Goal: Transaction & Acquisition: Subscribe to service/newsletter

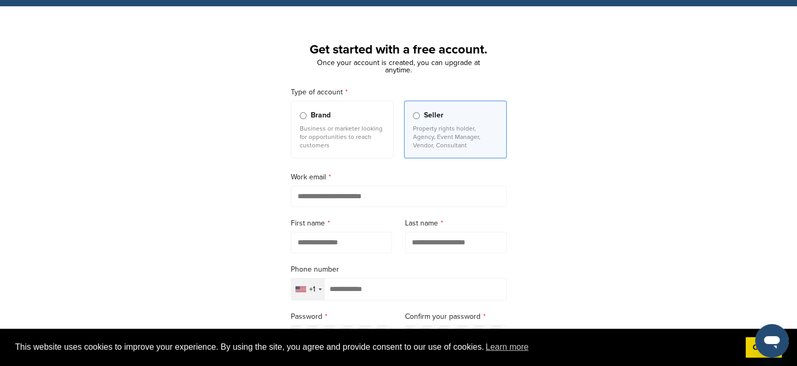
scroll to position [29, 0]
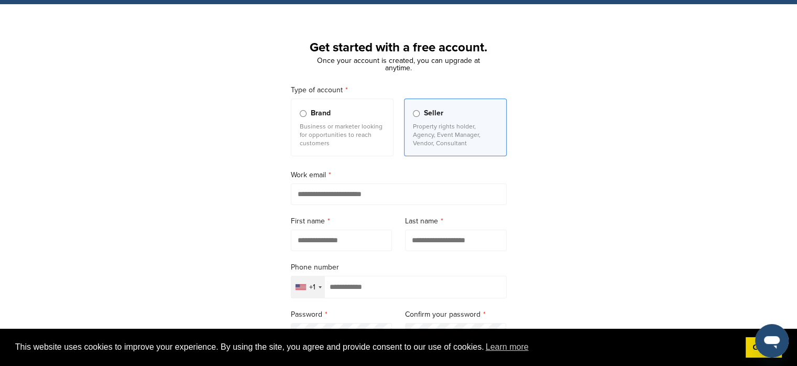
click at [331, 198] on input "email" at bounding box center [399, 193] width 216 height 21
click at [335, 190] on input "email" at bounding box center [399, 193] width 216 height 21
click at [335, 190] on input "*" at bounding box center [399, 193] width 216 height 21
type input "**********"
click at [340, 231] on input "text" at bounding box center [342, 240] width 102 height 21
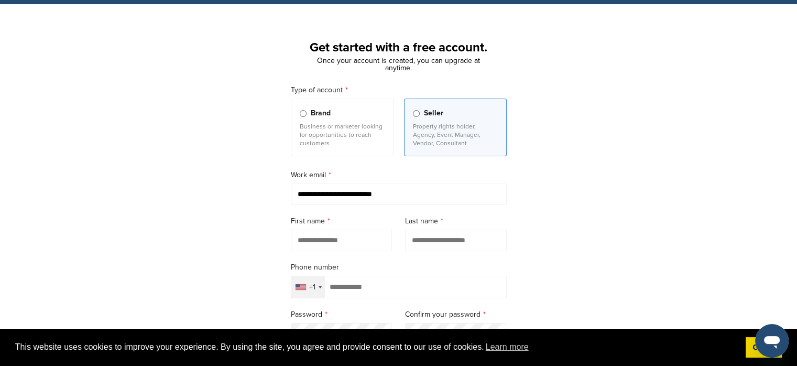
click at [339, 239] on input "text" at bounding box center [342, 240] width 102 height 21
type input "**********"
click at [442, 239] on input "text" at bounding box center [456, 240] width 102 height 21
type input "*********"
click at [405, 287] on input "tel" at bounding box center [399, 287] width 216 height 23
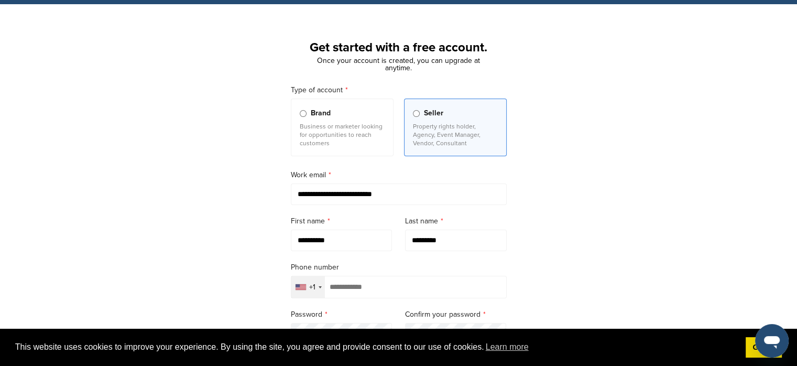
type input "*"
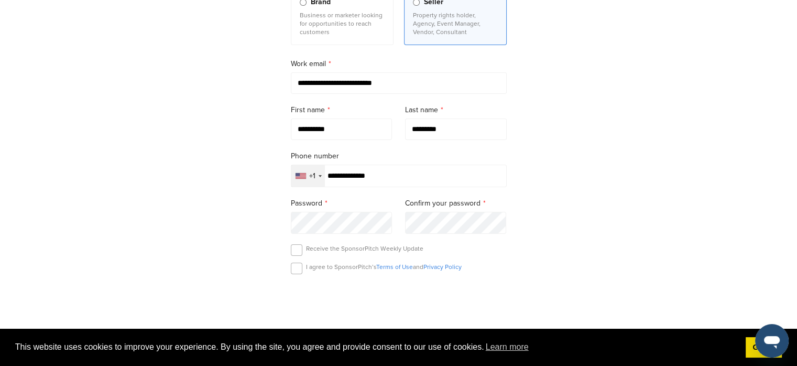
scroll to position [143, 0]
type input "**********"
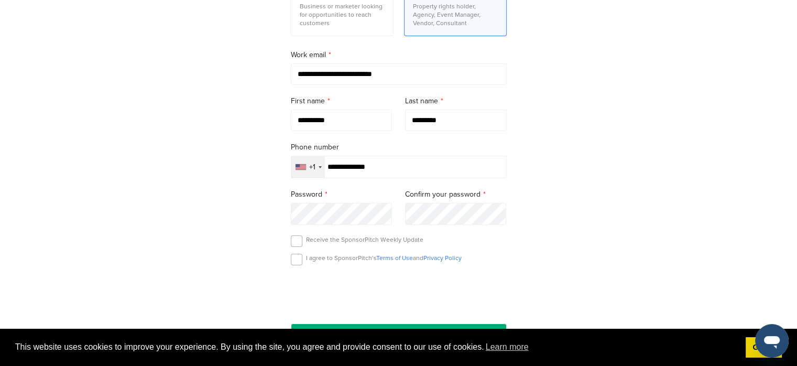
click at [302, 260] on div "I agree to SponsorPitch’s Terms of Use and Privacy Policy" at bounding box center [399, 262] width 216 height 16
click at [296, 257] on label at bounding box center [297, 260] width 12 height 12
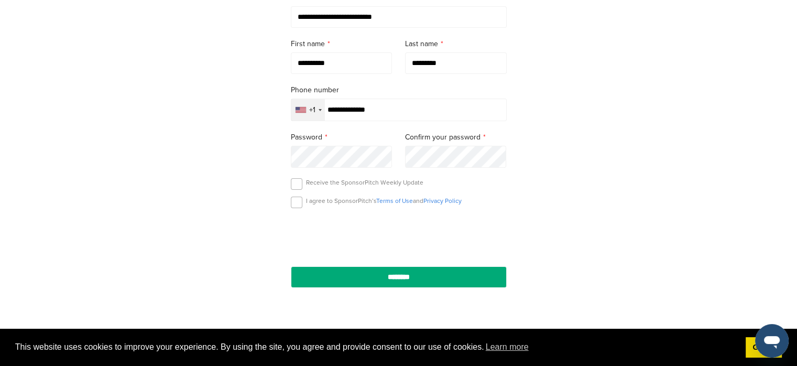
scroll to position [208, 0]
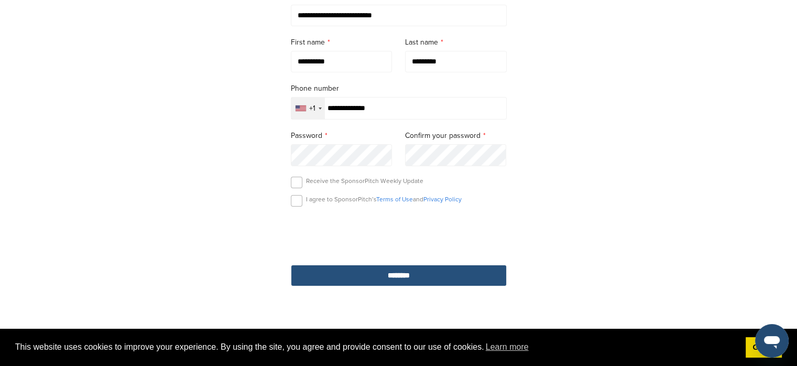
click at [436, 278] on input "********" at bounding box center [399, 275] width 216 height 21
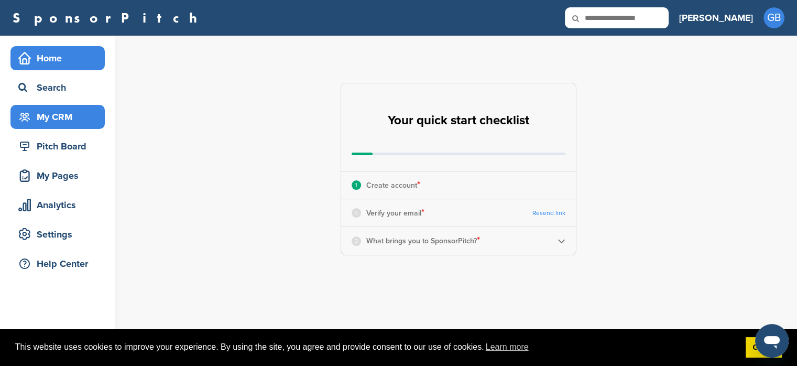
click at [55, 112] on div "My CRM" at bounding box center [60, 116] width 89 height 19
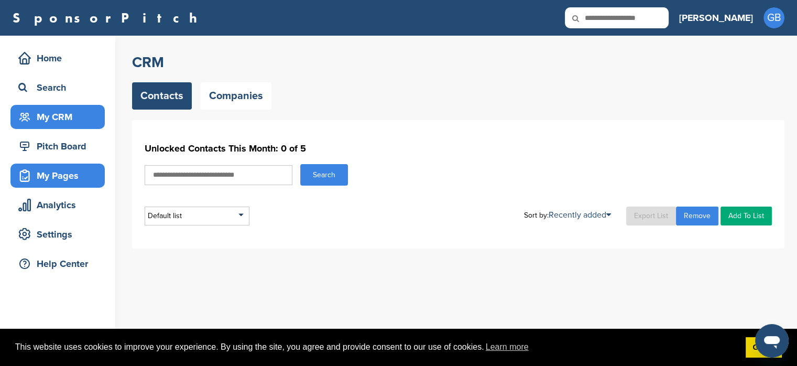
click at [56, 177] on div "My Pages" at bounding box center [60, 175] width 89 height 19
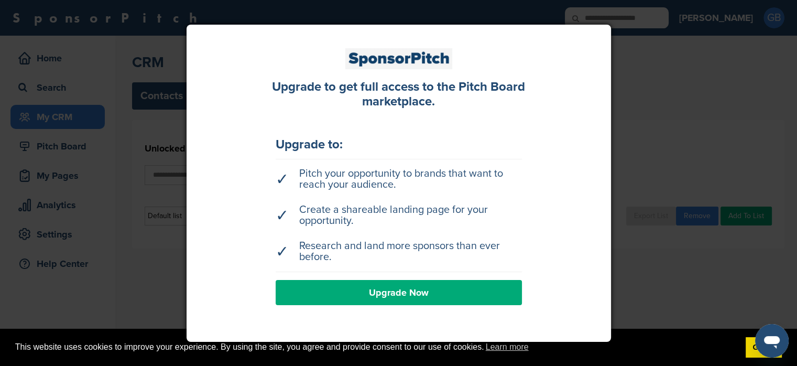
click at [359, 289] on link "Upgrade Now" at bounding box center [399, 292] width 246 height 25
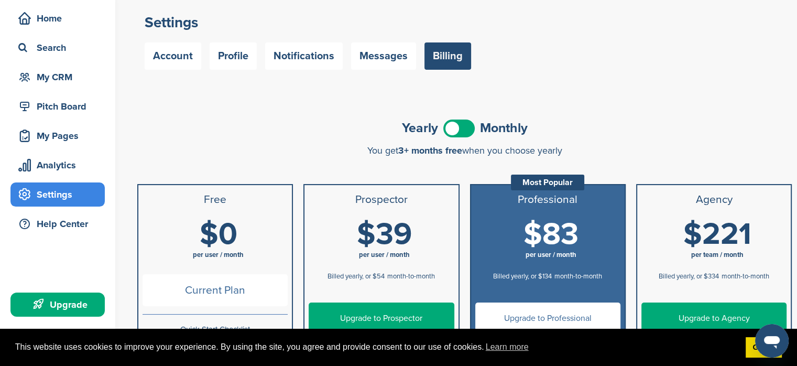
scroll to position [43, 0]
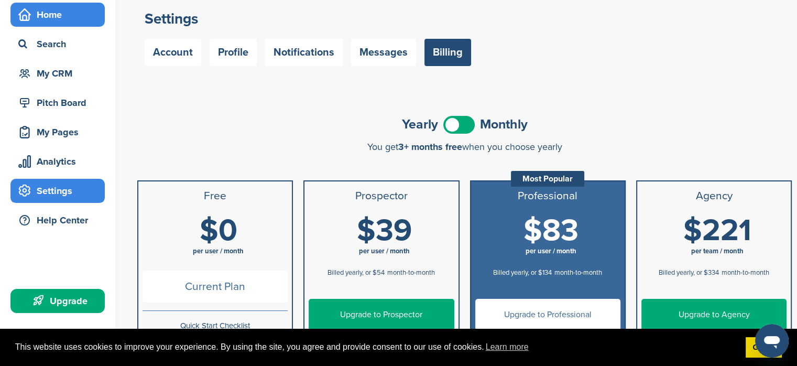
click at [56, 19] on div "Home" at bounding box center [60, 14] width 89 height 19
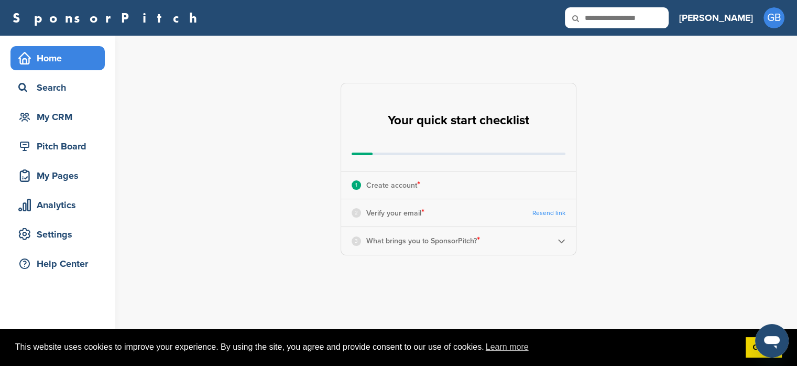
click at [564, 242] on img at bounding box center [562, 241] width 8 height 8
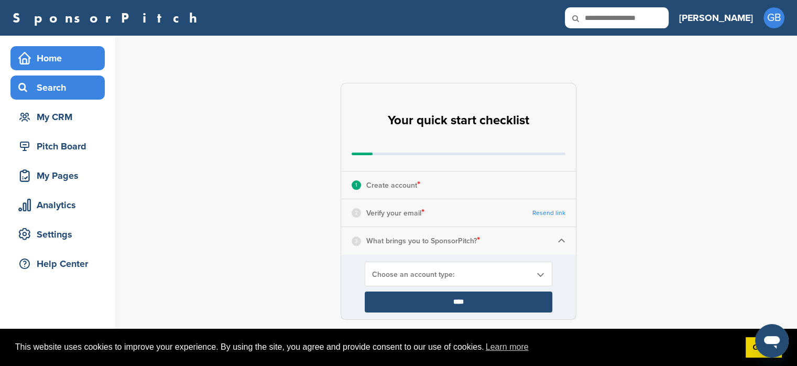
click at [52, 82] on div "Search" at bounding box center [60, 87] width 89 height 19
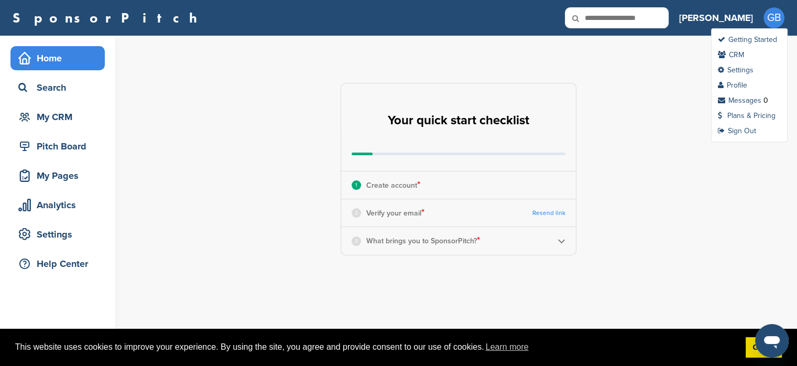
click at [772, 16] on span "GB" at bounding box center [774, 17] width 21 height 21
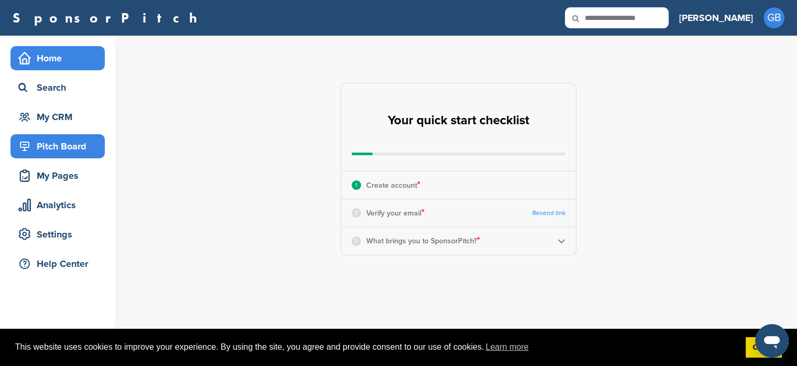
click at [47, 142] on div "Pitch Board" at bounding box center [60, 146] width 89 height 19
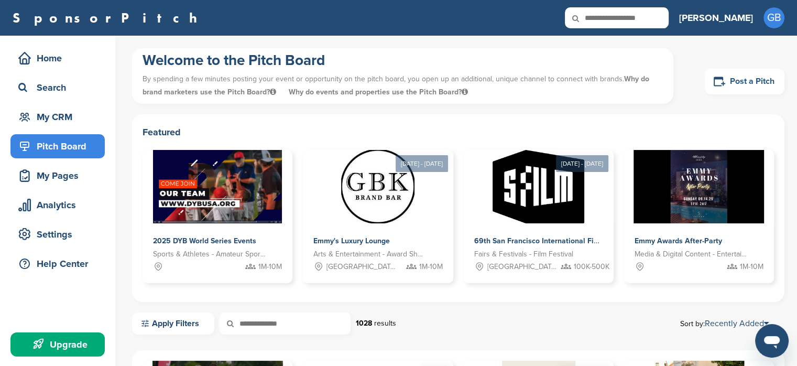
click at [723, 83] on icon at bounding box center [720, 81] width 12 height 9
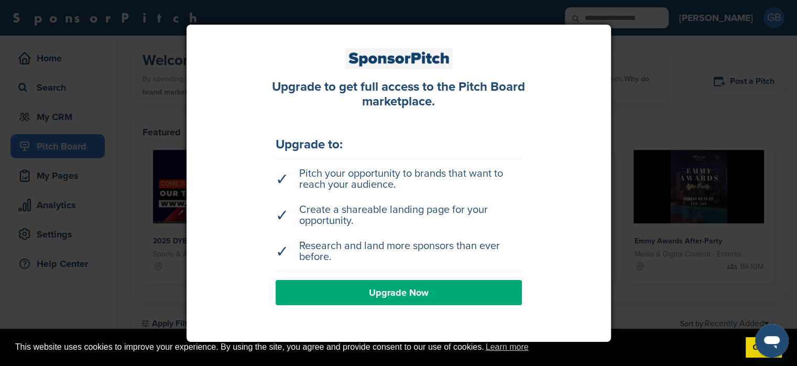
click at [390, 302] on link "Upgrade Now" at bounding box center [399, 292] width 246 height 25
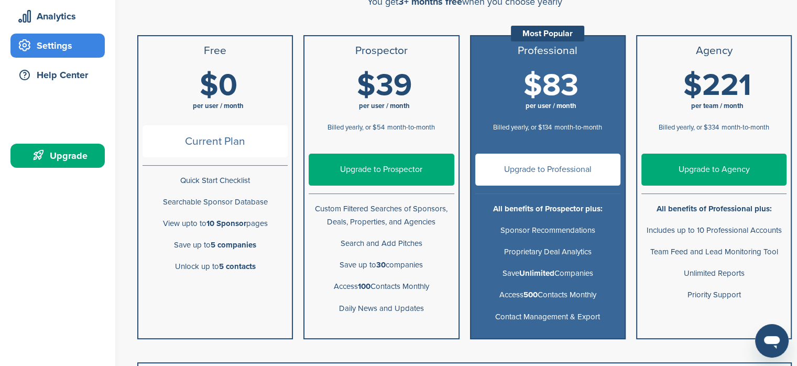
scroll to position [191, 0]
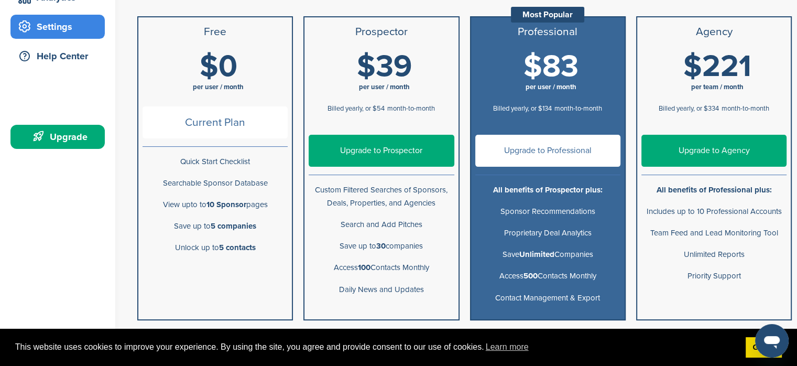
drag, startPoint x: 804, startPoint y: 92, endPoint x: 801, endPoint y: 159, distance: 67.2
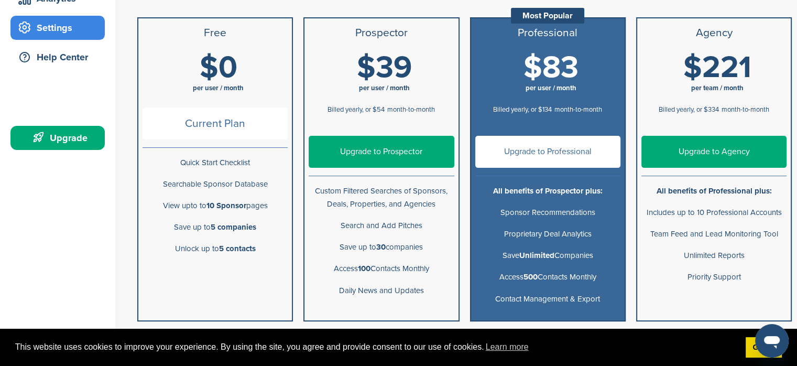
click at [339, 145] on link "Upgrade to Prospector" at bounding box center [381, 152] width 145 height 32
